Goal: Transaction & Acquisition: Purchase product/service

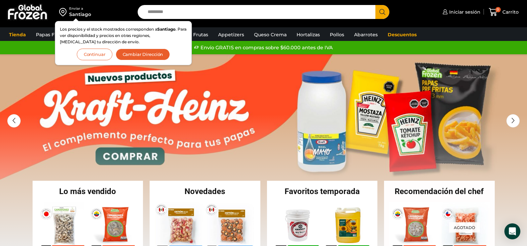
click at [100, 56] on button "Continuar" at bounding box center [95, 55] width 36 height 12
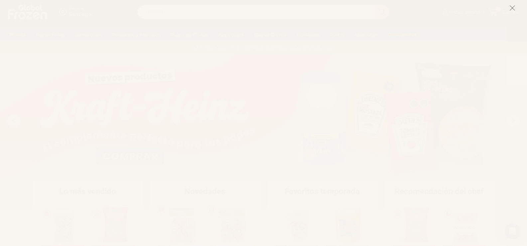
click at [513, 6] on icon at bounding box center [512, 8] width 6 height 6
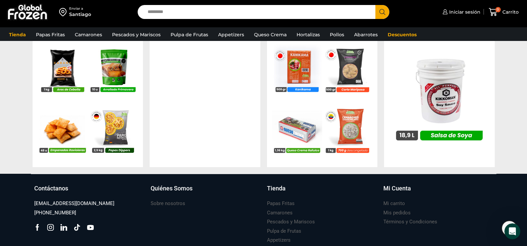
scroll to position [733, 0]
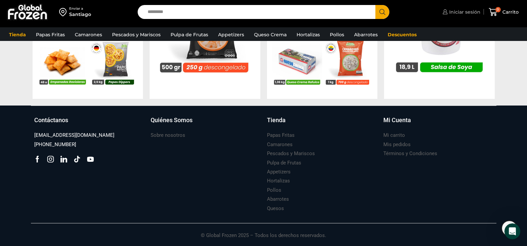
click at [467, 11] on span "Iniciar sesión" at bounding box center [464, 12] width 33 height 7
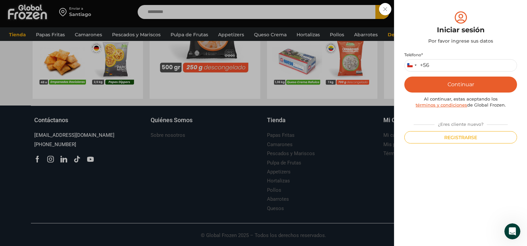
click at [441, 19] on div "Iniciar sesión Mi cuenta Login Register Iniciar sesión Por favor ingrese sus da…" at bounding box center [461, 11] width 40 height 13
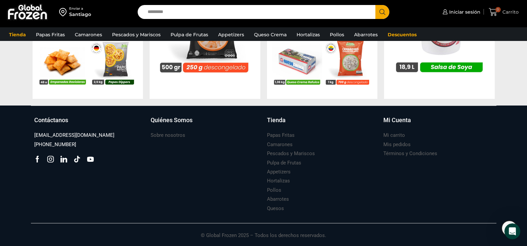
click at [509, 11] on span "Carrito" at bounding box center [510, 12] width 18 height 7
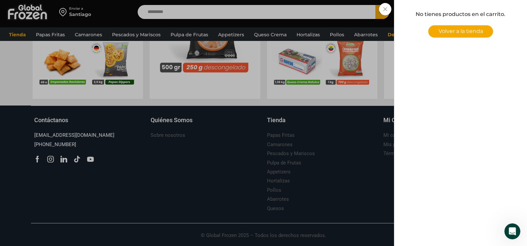
click at [467, 31] on span "Volver a la tienda" at bounding box center [461, 31] width 45 height 6
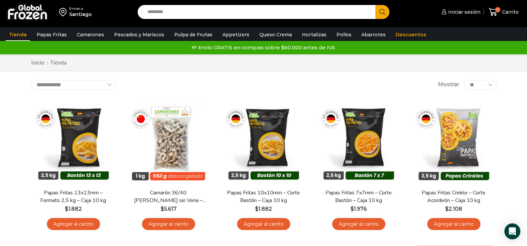
click at [156, 12] on input "Search input" at bounding box center [258, 12] width 228 height 14
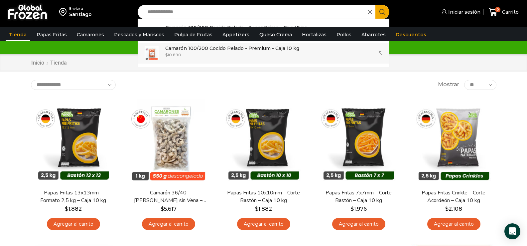
click at [229, 52] on p "Camarón 100/200 Cocido Pelado - Premium - Caja 10 kg" at bounding box center [232, 48] width 134 height 7
type input "**********"
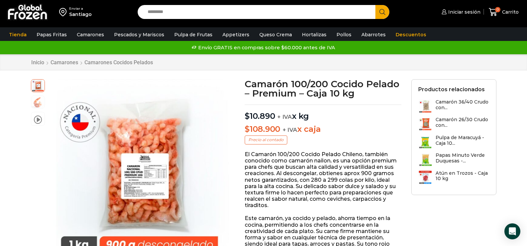
click at [176, 10] on input "Search input" at bounding box center [258, 12] width 228 height 14
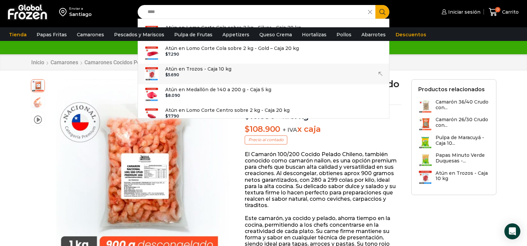
scroll to position [20, 0]
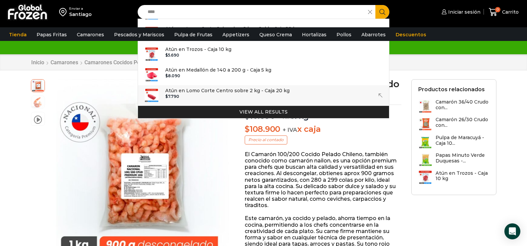
type input "****"
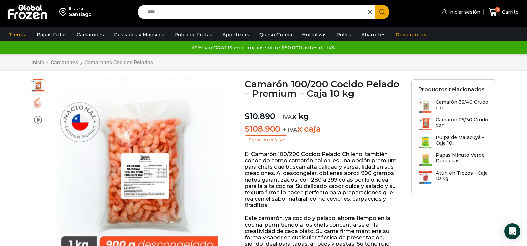
click at [382, 12] on icon "Search button" at bounding box center [382, 12] width 6 height 6
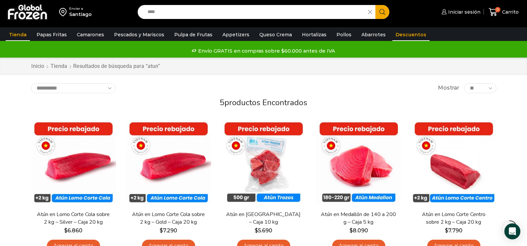
scroll to position [67, 0]
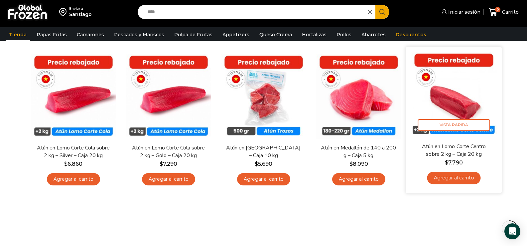
click at [455, 176] on link "Agregar al carrito" at bounding box center [454, 178] width 54 height 12
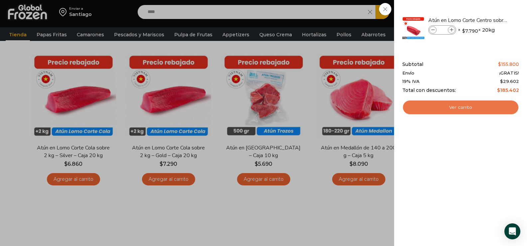
click at [461, 108] on link "Ver carrito" at bounding box center [460, 107] width 117 height 15
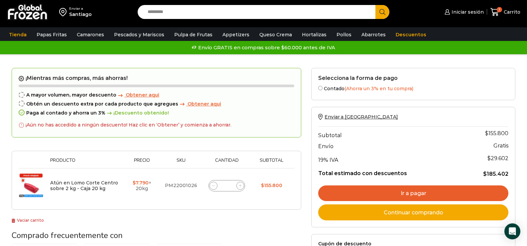
click at [177, 11] on input "Search input" at bounding box center [258, 12] width 228 height 14
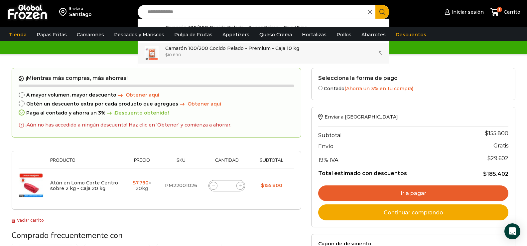
click at [190, 50] on p "Camarón 100/200 Cocido Pelado - Premium - Caja 10 kg" at bounding box center [232, 48] width 134 height 7
type input "**********"
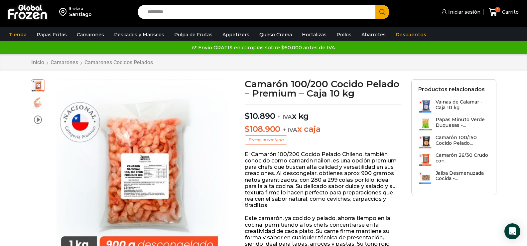
click at [173, 11] on input "Search input" at bounding box center [258, 12] width 228 height 14
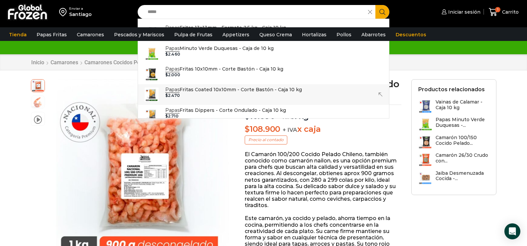
click at [209, 88] on p "Papas Fritas Coated 10x10mm - Corte Bastón - Caja 10 kg" at bounding box center [233, 89] width 137 height 7
type input "**********"
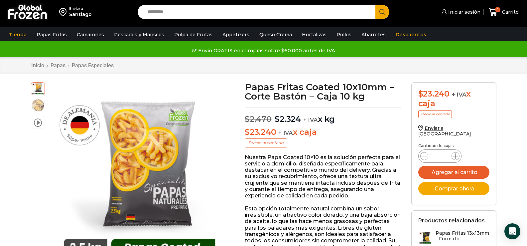
click at [457, 153] on icon at bounding box center [455, 155] width 5 height 5
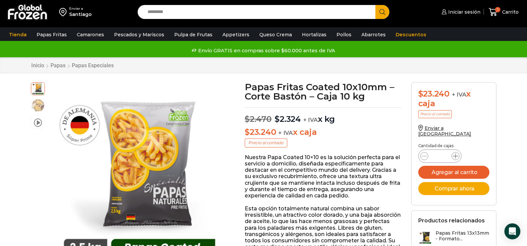
click at [457, 153] on icon at bounding box center [455, 155] width 5 height 5
type input "**"
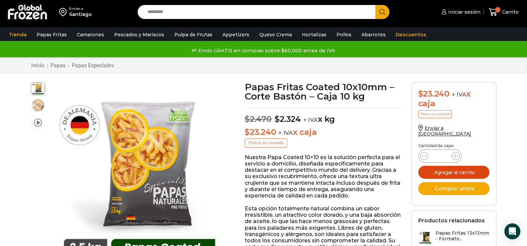
click at [457, 166] on button "Agregar al carrito" at bounding box center [453, 172] width 71 height 13
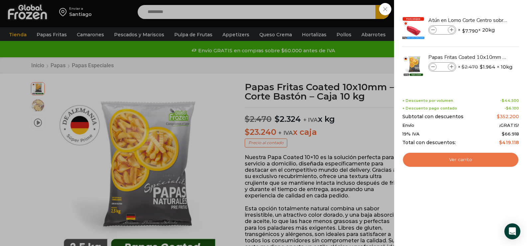
click at [461, 159] on link "Ver carrito" at bounding box center [460, 159] width 117 height 15
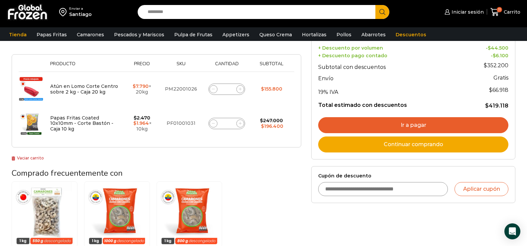
scroll to position [166, 0]
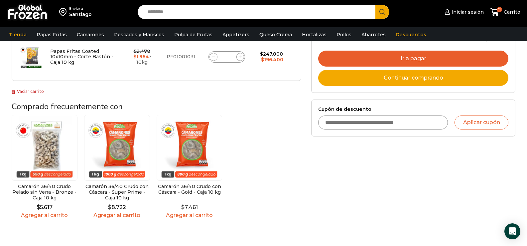
click at [413, 58] on link "Ir a pagar" at bounding box center [413, 59] width 190 height 16
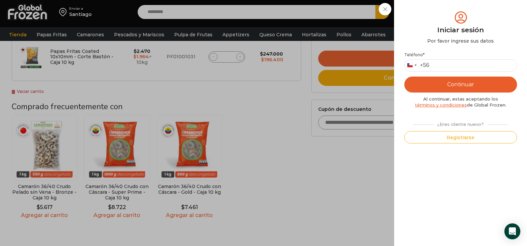
click at [458, 85] on button "Continuar" at bounding box center [460, 84] width 113 height 16
type input "*********"
click at [470, 82] on button "Continuar" at bounding box center [460, 84] width 113 height 16
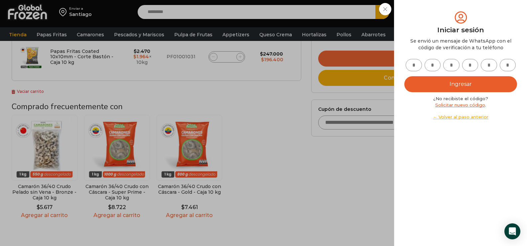
click at [417, 61] on input "text" at bounding box center [414, 65] width 16 height 12
type input "*"
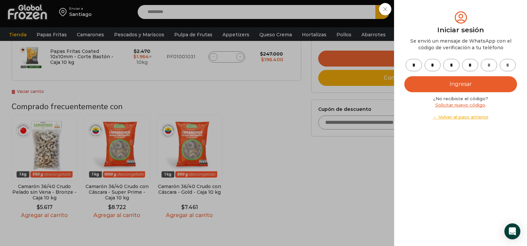
type input "*"
click at [485, 86] on button "Ingresar" at bounding box center [460, 84] width 113 height 16
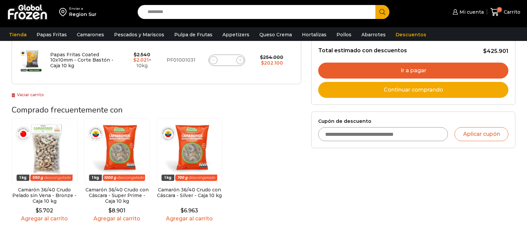
scroll to position [166, 0]
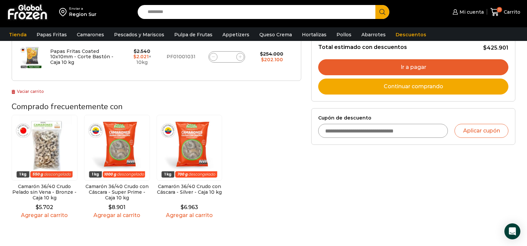
click at [419, 69] on link "Ir a pagar" at bounding box center [413, 67] width 190 height 16
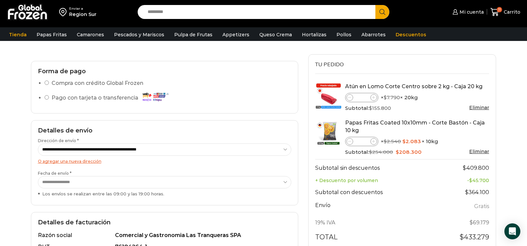
scroll to position [133, 0]
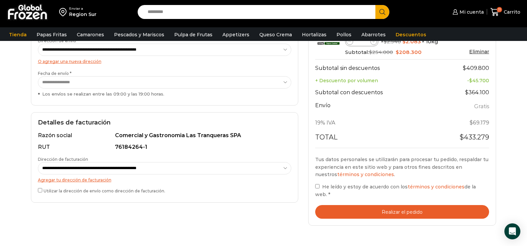
click at [385, 205] on button "Realizar el pedido" at bounding box center [402, 212] width 174 height 14
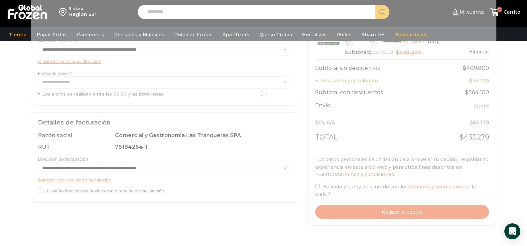
click at [316, 186] on div at bounding box center [264, 93] width 466 height 278
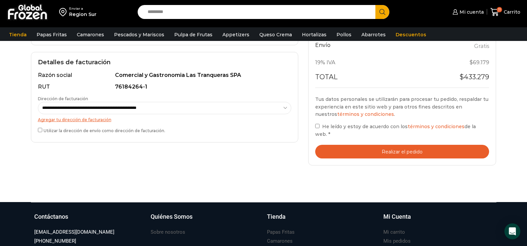
scroll to position [184, 0]
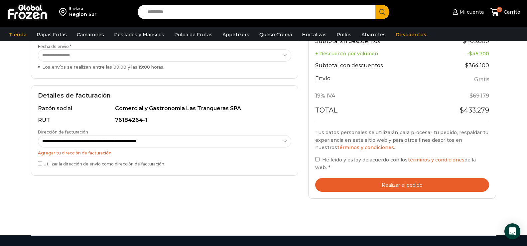
click at [405, 178] on button "Realizar el pedido" at bounding box center [402, 185] width 174 height 14
